Goal: Find specific page/section: Find specific page/section

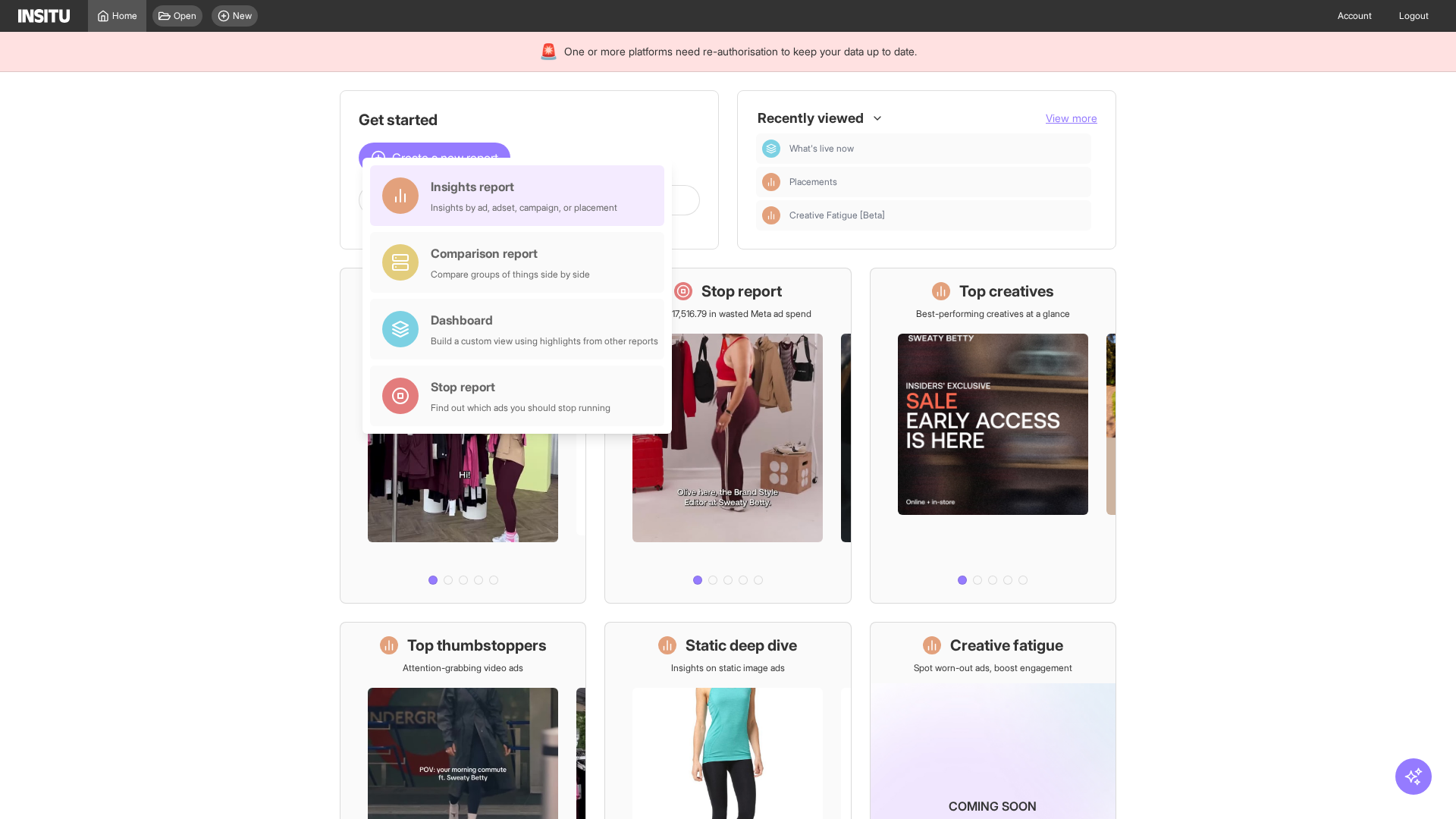
click at [521, 195] on div "Insights report Insights by ad, adset, campaign, or placement" at bounding box center [524, 195] width 186 height 36
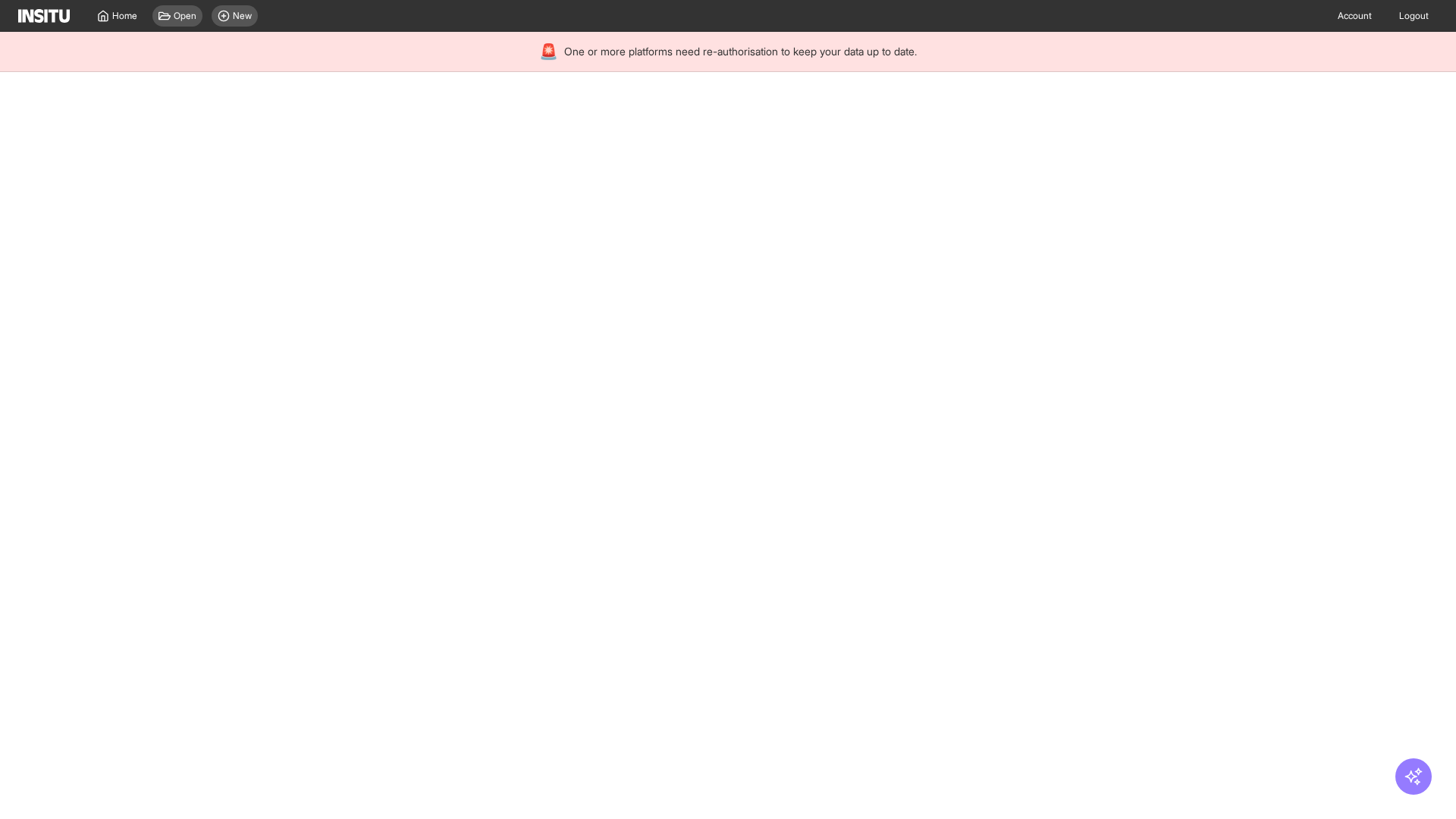
select select "**"
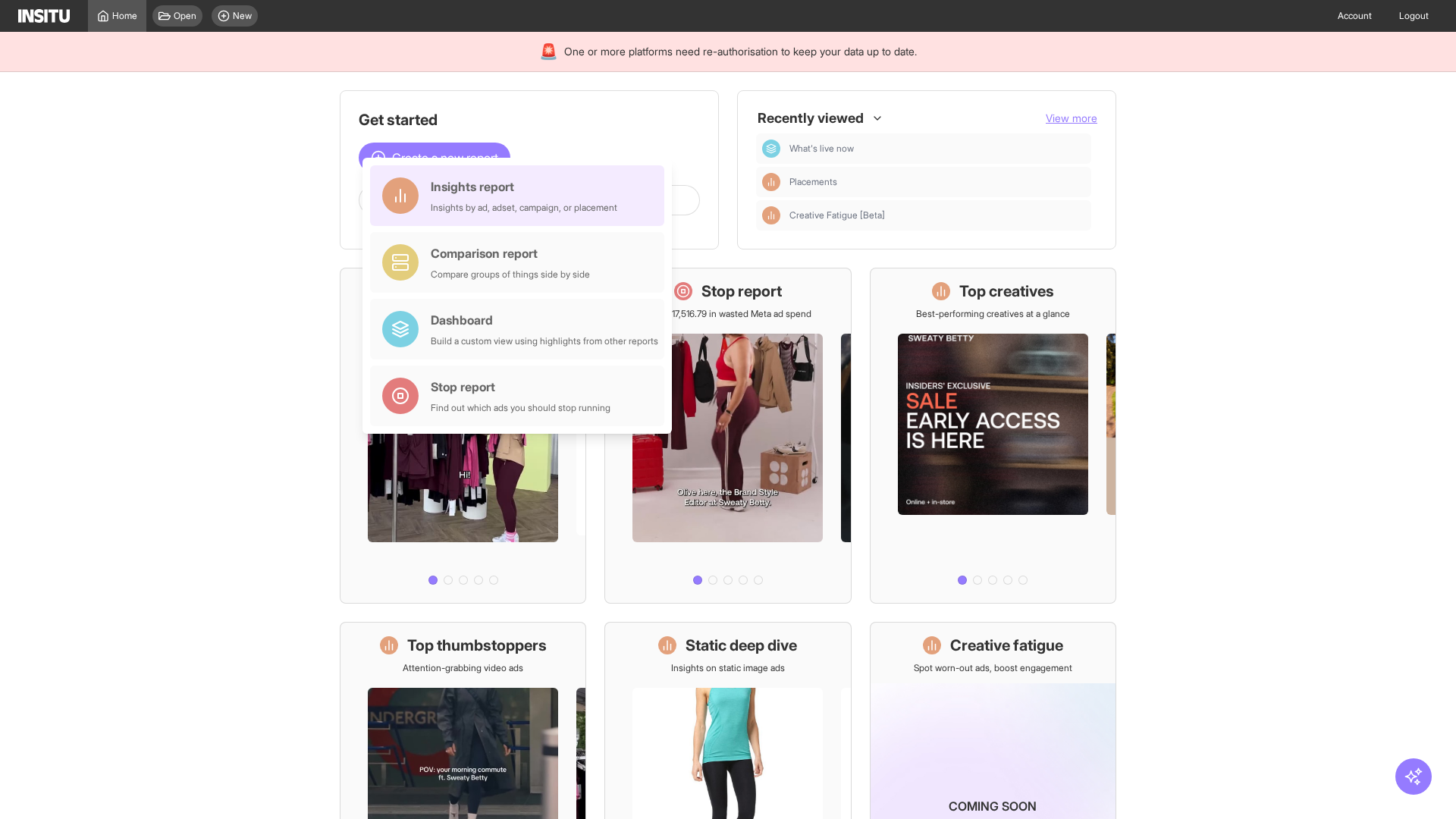
click at [521, 195] on div "Insights report Insights by ad, adset, campaign, or placement" at bounding box center [524, 195] width 186 height 36
